Goal: Transaction & Acquisition: Purchase product/service

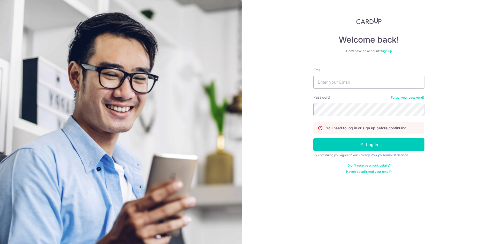
click at [304, 27] on div "Welcome back! Don’t have an account? Sign up Email Password Forgot your passwor…" at bounding box center [369, 122] width 254 height 244
type input "vittoivanralph@gmail.com"
click at [353, 146] on button "Log in" at bounding box center [368, 144] width 111 height 13
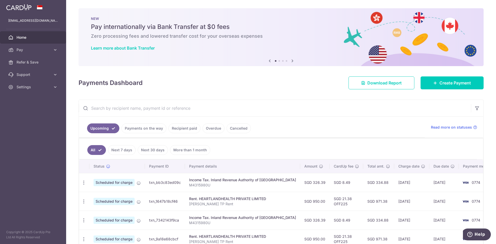
click at [240, 128] on link "Cancelled" at bounding box center [238, 128] width 24 height 10
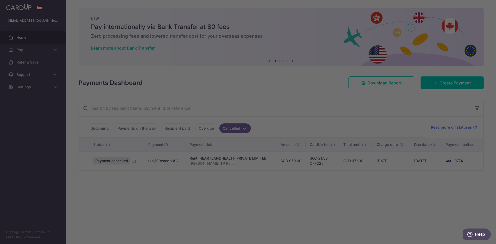
click at [158, 147] on div at bounding box center [250, 123] width 501 height 246
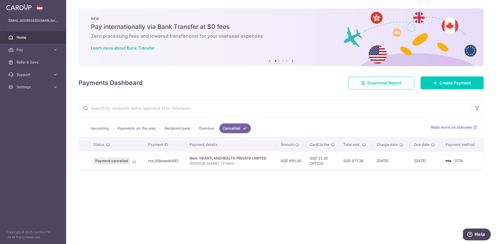
click at [272, 203] on div "× Pause Schedule Pause all future payments in this series Pause just this one p…" at bounding box center [281, 122] width 430 height 244
click at [281, 201] on div "× Pause Schedule Pause all future payments in this series Pause just this one p…" at bounding box center [281, 122] width 430 height 244
click at [311, 184] on div "× Pause Schedule Pause all future payments in this series Pause just this one p…" at bounding box center [281, 122] width 430 height 244
click at [372, 189] on div "× Pause Schedule Pause all future payments in this series Pause just this one p…" at bounding box center [281, 122] width 430 height 244
click at [370, 190] on div "× Pause Schedule Pause all future payments in this series Pause just this one p…" at bounding box center [281, 122] width 430 height 244
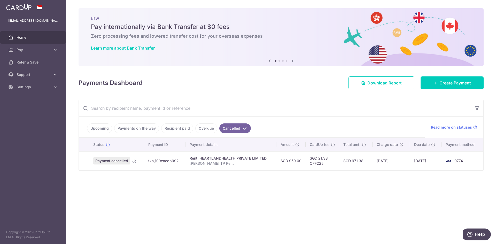
click at [226, 196] on div "× Pause Schedule Pause all future payments in this series Pause just this one p…" at bounding box center [281, 122] width 430 height 244
click at [104, 128] on link "Upcoming" at bounding box center [99, 128] width 25 height 10
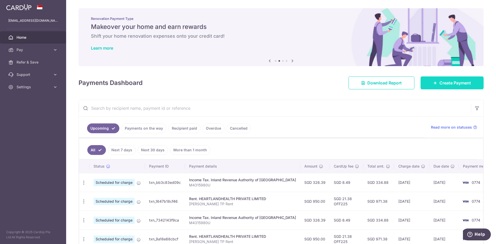
click at [451, 84] on span "Create Payment" at bounding box center [454, 83] width 31 height 6
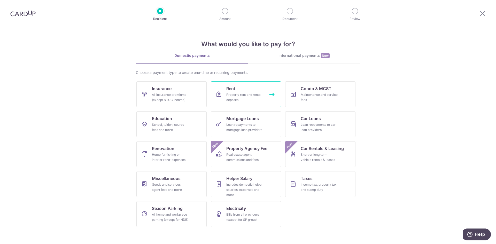
click at [249, 98] on div "Property rent and rental deposits" at bounding box center [244, 97] width 37 height 10
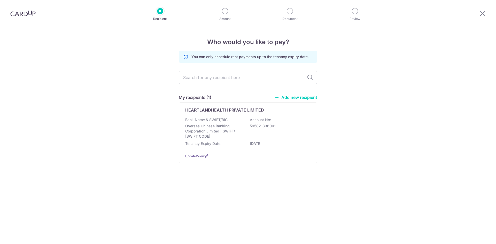
click at [124, 113] on div "Who would you like to pay? You can only schedule rent payments up to the tenanc…" at bounding box center [248, 135] width 496 height 217
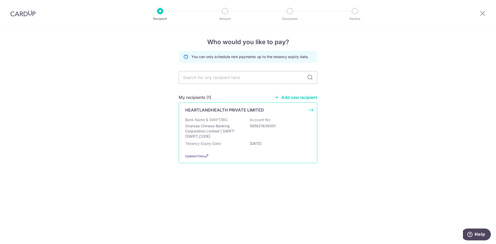
click at [246, 119] on div "Bank Name & SWIFT/BIC: Oversea Chinese Banking Corporation Limited | SWIFT: [SW…" at bounding box center [247, 128] width 125 height 22
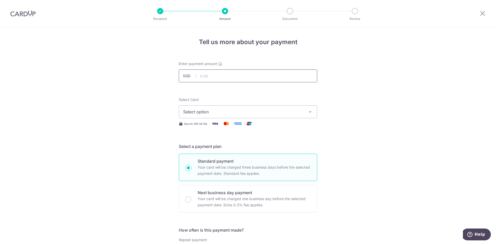
click at [239, 76] on input "text" at bounding box center [248, 75] width 138 height 13
type input "950.00"
click at [204, 110] on span "Select option" at bounding box center [243, 112] width 120 height 6
click at [207, 142] on li "Your Cards" at bounding box center [248, 137] width 138 height 12
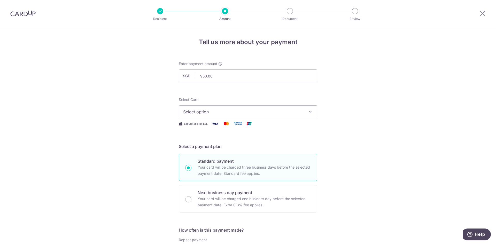
click at [202, 109] on span "Select option" at bounding box center [243, 112] width 120 height 6
click at [203, 145] on link "**** 0774" at bounding box center [248, 148] width 138 height 12
drag, startPoint x: 138, startPoint y: 155, endPoint x: 191, endPoint y: 154, distance: 53.2
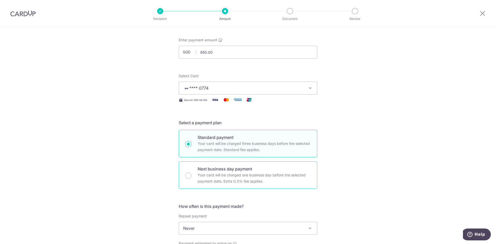
scroll to position [26, 0]
click at [240, 177] on p "Your card will be charged one business day before the selected payment date. Ex…" at bounding box center [253, 176] width 113 height 12
click at [191, 177] on input "Next business day payment Your card will be charged one business day before the…" at bounding box center [188, 173] width 6 height 6
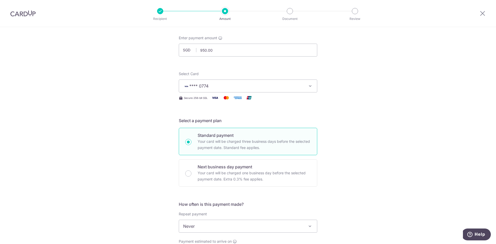
radio input "false"
radio input "true"
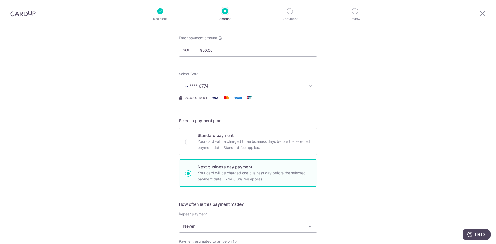
click at [377, 165] on div "Tell us more about your payment Enter payment amount SGD 950.00 950.00 Select C…" at bounding box center [248, 243] width 496 height 485
click at [90, 147] on div "Tell us more about your payment Enter payment amount SGD 950.00 950.00 Select C…" at bounding box center [248, 243] width 496 height 485
click at [423, 183] on div "Tell us more about your payment Enter payment amount SGD 950.00 950.00 Select C…" at bounding box center [248, 243] width 496 height 485
click at [127, 134] on div "Tell us more about your payment Enter payment amount SGD 950.00 950.00 Select C…" at bounding box center [248, 243] width 496 height 485
click at [124, 134] on div "Tell us more about your payment Enter payment amount SGD 950.00 950.00 Select C…" at bounding box center [248, 243] width 496 height 485
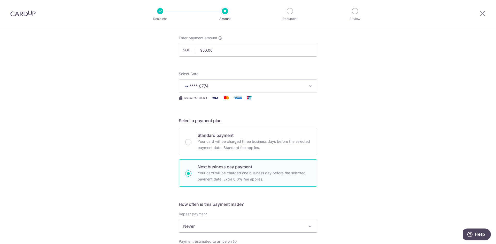
drag, startPoint x: 139, startPoint y: 81, endPoint x: 143, endPoint y: 82, distance: 4.3
click at [139, 81] on div "Tell us more about your payment Enter payment amount SGD 950.00 950.00 Select C…" at bounding box center [248, 243] width 496 height 485
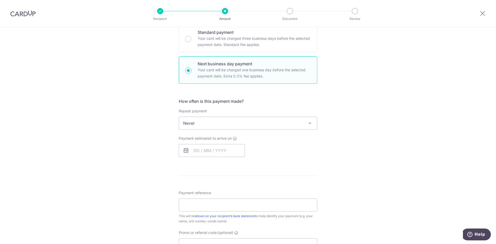
scroll to position [129, 0]
click at [158, 126] on div "Tell us more about your payment Enter payment amount SGD 950.00 950.00 Select C…" at bounding box center [248, 140] width 496 height 485
click at [212, 151] on input "text" at bounding box center [212, 150] width 66 height 13
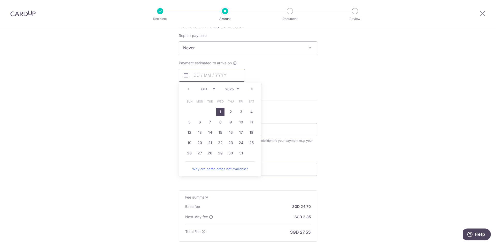
scroll to position [207, 0]
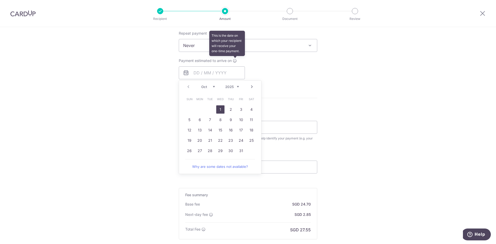
click at [234, 59] on icon at bounding box center [235, 61] width 4 height 4
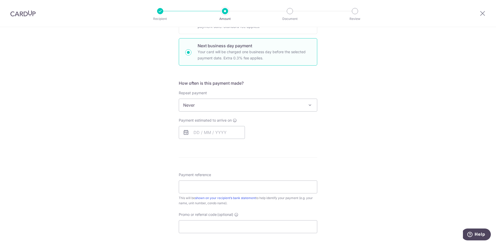
scroll to position [155, 0]
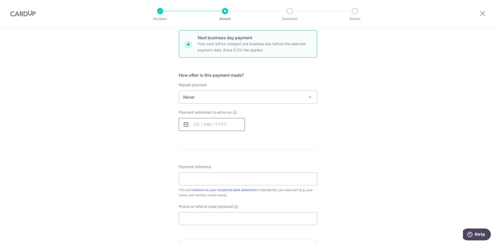
click at [216, 123] on input "text" at bounding box center [212, 124] width 66 height 13
drag, startPoint x: 217, startPoint y: 162, endPoint x: 116, endPoint y: 151, distance: 101.7
click at [217, 162] on link "1" at bounding box center [220, 161] width 8 height 8
type input "[DATE]"
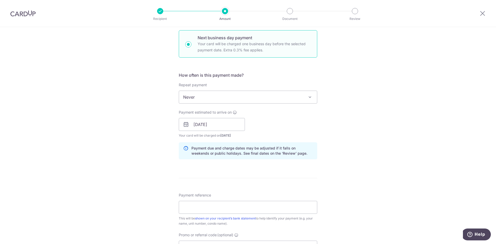
click at [121, 149] on div "Tell us more about your payment Enter payment amount SGD 950.00 950.00 Select C…" at bounding box center [248, 128] width 496 height 513
click at [123, 147] on div "Tell us more about your payment Enter payment amount SGD 950.00 950.00 Select C…" at bounding box center [248, 128] width 496 height 513
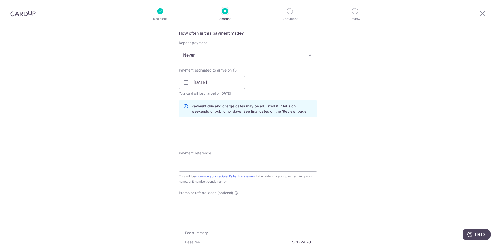
scroll to position [207, 0]
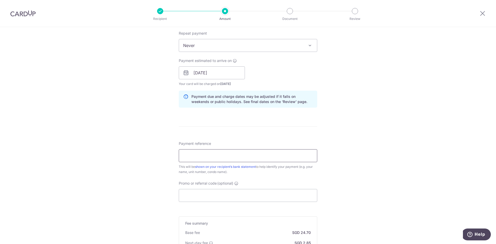
click at [204, 151] on input "Payment reference" at bounding box center [248, 155] width 138 height 13
click at [139, 141] on div "Tell us more about your payment Enter payment amount SGD 950.00 950.00 Select C…" at bounding box center [248, 77] width 496 height 513
click at [208, 155] on input "Payment reference" at bounding box center [248, 155] width 138 height 13
type input "[PERSON_NAME] TP Rent"
click at [115, 157] on div "Tell us more about your payment Enter payment amount SGD 950.00 950.00 Select C…" at bounding box center [248, 77] width 496 height 513
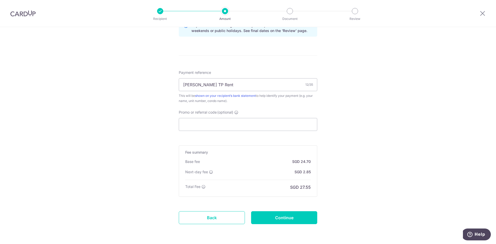
scroll to position [284, 0]
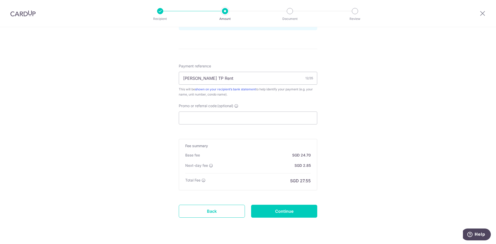
click at [122, 125] on div "Tell us more about your payment Enter payment amount SGD 950.00 950.00 Select C…" at bounding box center [248, -1] width 496 height 513
click at [377, 138] on div "Tell us more about your payment Enter payment amount SGD 950.00 950.00 Select C…" at bounding box center [248, -1] width 496 height 513
click at [143, 145] on div "Tell us more about your payment Enter payment amount SGD 950.00 950.00 Select C…" at bounding box center [248, -1] width 496 height 513
click at [348, 168] on div "Tell us more about your payment Enter payment amount SGD 950.00 950.00 Select C…" at bounding box center [248, -1] width 496 height 513
click at [123, 140] on div "Tell us more about your payment Enter payment amount SGD 950.00 950.00 Select C…" at bounding box center [248, -1] width 496 height 513
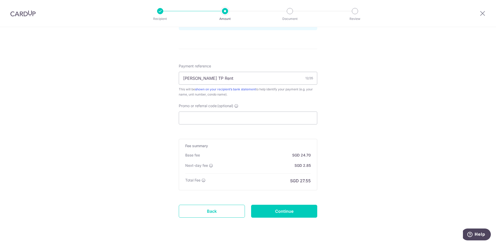
click at [71, 57] on div "Tell us more about your payment Enter payment amount SGD 950.00 950.00 Select C…" at bounding box center [248, -1] width 496 height 513
click at [118, 109] on div "Tell us more about your payment Enter payment amount SGD 950.00 950.00 Select C…" at bounding box center [248, -1] width 496 height 513
click at [149, 114] on div "Tell us more about your payment Enter payment amount SGD 950.00 950.00 Select C…" at bounding box center [248, -1] width 496 height 513
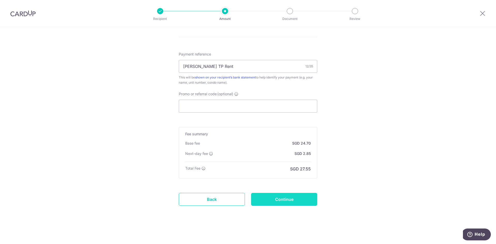
scroll to position [296, 0]
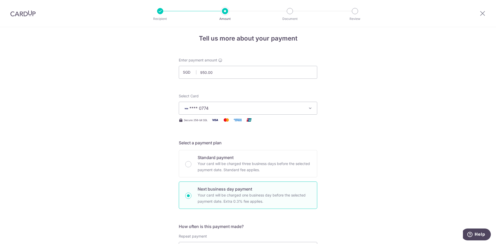
scroll to position [0, 0]
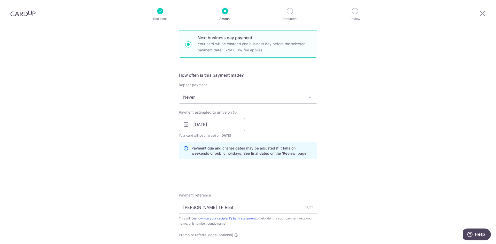
click at [343, 186] on div "Tell us more about your payment Enter payment amount SGD 950.00 950.00 Select C…" at bounding box center [248, 128] width 496 height 513
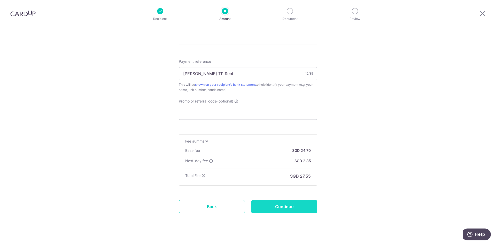
scroll to position [296, 0]
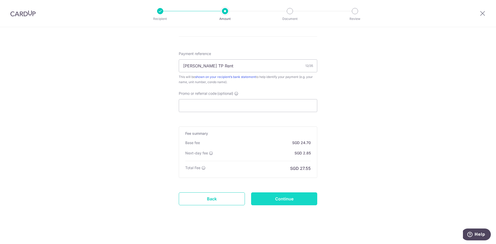
click at [292, 200] on input "Continue" at bounding box center [284, 198] width 66 height 13
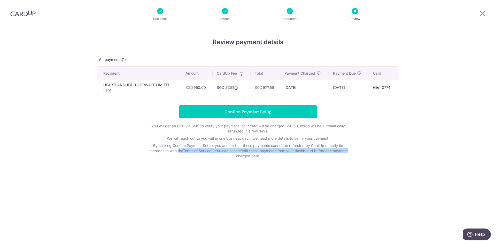
click at [382, 148] on form "Confirm Payment Setup You will get an OTP via SMS to verify your payment. Your …" at bounding box center [248, 131] width 302 height 53
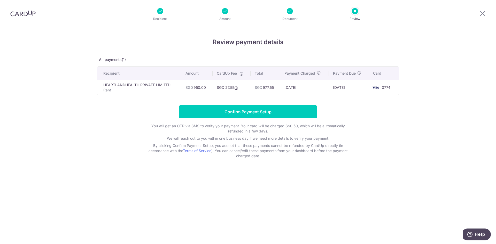
click at [106, 134] on form "Confirm Payment Setup You will get an OTP via SMS to verify your payment. Your …" at bounding box center [248, 131] width 302 height 53
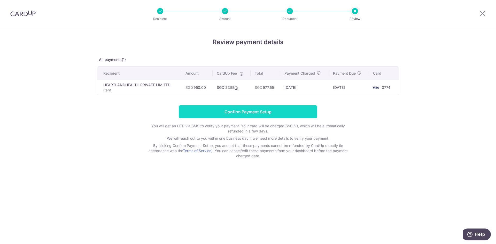
click at [286, 111] on input "Confirm Payment Setup" at bounding box center [248, 111] width 138 height 13
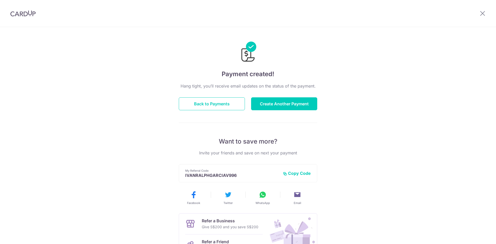
click at [126, 94] on div "Payment created! Hang tight, you’ll receive email updates on the status of the …" at bounding box center [248, 165] width 496 height 276
click at [220, 103] on button "Back to Payments" at bounding box center [212, 103] width 66 height 13
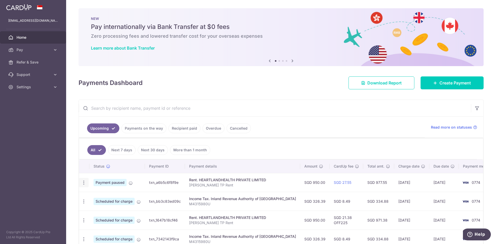
click at [83, 180] on icon "button" at bounding box center [83, 182] width 5 height 5
click at [44, 175] on aside "vittoivanralph@gmail.com Home Pay Payments Recipients Cards Refer & Save Suppor…" at bounding box center [33, 122] width 66 height 244
click at [210, 82] on div "Payments Dashboard Download Report Create Payment" at bounding box center [280, 81] width 405 height 15
click at [212, 92] on div "× Pause Schedule Pause all future payments in this series Pause just this one p…" at bounding box center [281, 122] width 430 height 244
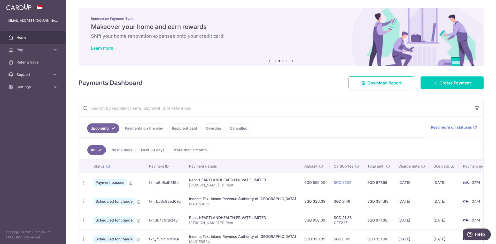
click at [191, 131] on link "Recipient paid" at bounding box center [184, 128] width 32 height 10
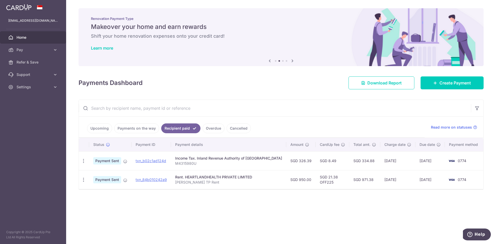
click at [256, 158] on div "Income Tax. Inland Revenue Authority of [GEOGRAPHIC_DATA]" at bounding box center [228, 158] width 107 height 5
click at [155, 178] on link "txn_84b010242a9" at bounding box center [151, 179] width 31 height 4
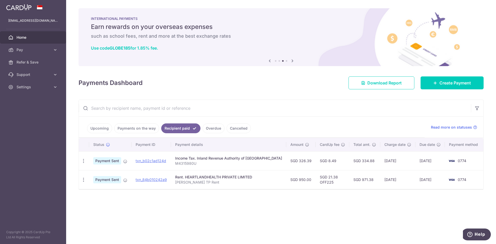
click at [253, 211] on div "× Pause Schedule Pause all future payments in this series Pause just this one p…" at bounding box center [281, 122] width 430 height 244
click at [208, 204] on div "× Pause Schedule Pause all future payments in this series Pause just this one p…" at bounding box center [281, 122] width 430 height 244
click at [30, 154] on aside "vittoivanralph@gmail.com Home Pay Payments Recipients Cards Refer & Save Suppor…" at bounding box center [33, 122] width 66 height 244
click at [226, 69] on div "× Pause Schedule Pause all future payments in this series Pause just this one p…" at bounding box center [281, 122] width 430 height 244
click at [186, 80] on div "Payments Dashboard Download Report Create Payment" at bounding box center [280, 81] width 405 height 15
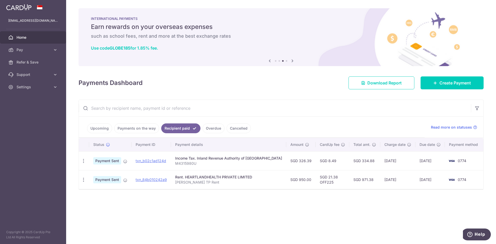
click at [47, 144] on aside "vittoivanralph@gmail.com Home Pay Payments Recipients Cards Refer & Save Suppor…" at bounding box center [33, 122] width 66 height 244
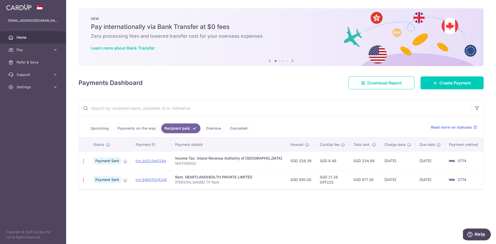
click at [102, 125] on link "Upcoming" at bounding box center [99, 128] width 25 height 10
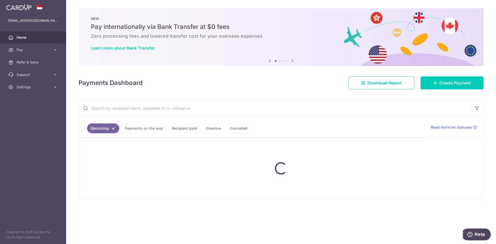
click at [222, 85] on div "Payments Dashboard Download Report Create Payment" at bounding box center [280, 81] width 405 height 15
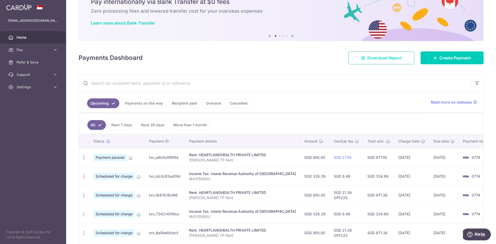
scroll to position [26, 0]
